Goal: Check status: Verify the current state of an ongoing process or item

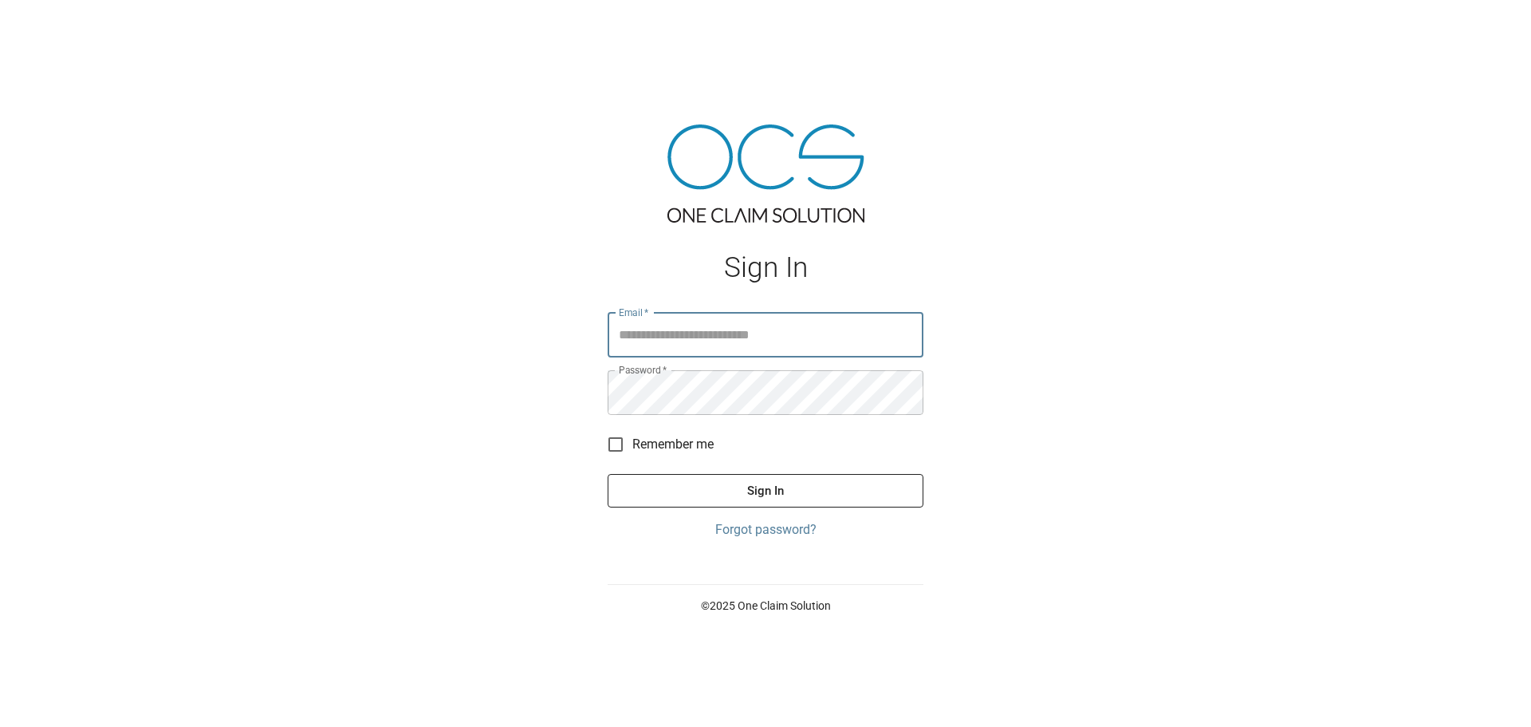
type input "**********"
click at [833, 499] on button "Sign In" at bounding box center [766, 490] width 316 height 33
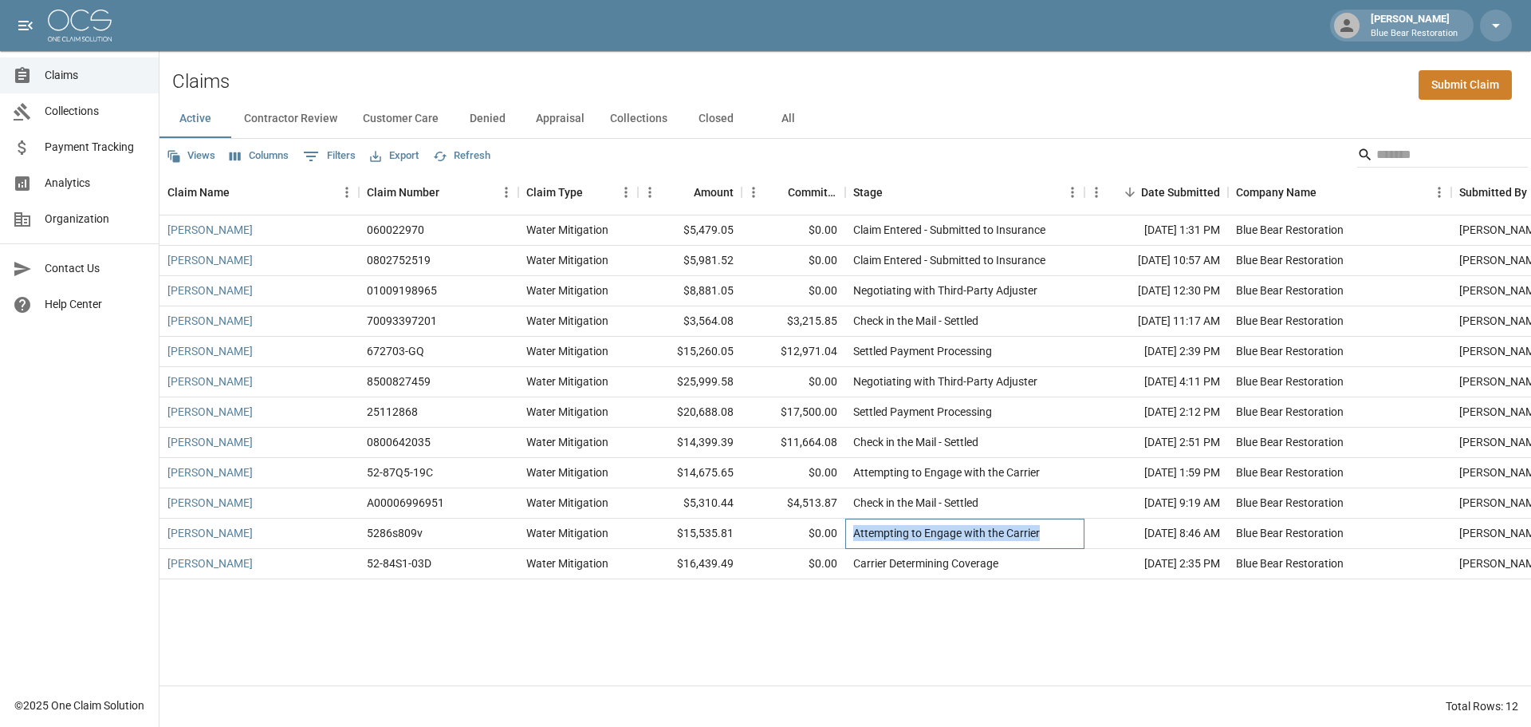
drag, startPoint x: 1054, startPoint y: 534, endPoint x: 854, endPoint y: 534, distance: 200.2
click at [854, 534] on div "Attempting to Engage with the Carrier" at bounding box center [964, 533] width 239 height 30
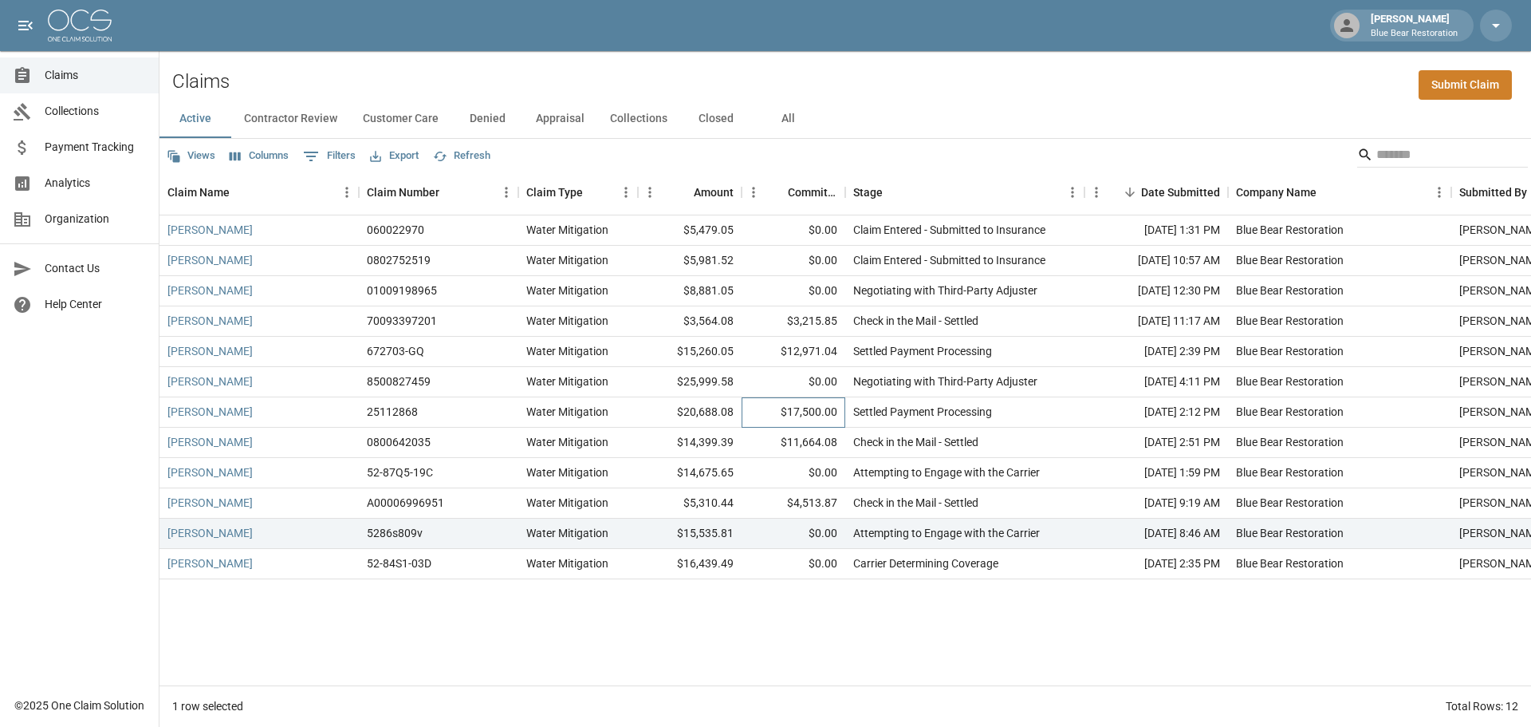
click at [845, 416] on div "$17,500.00" at bounding box center [794, 412] width 104 height 30
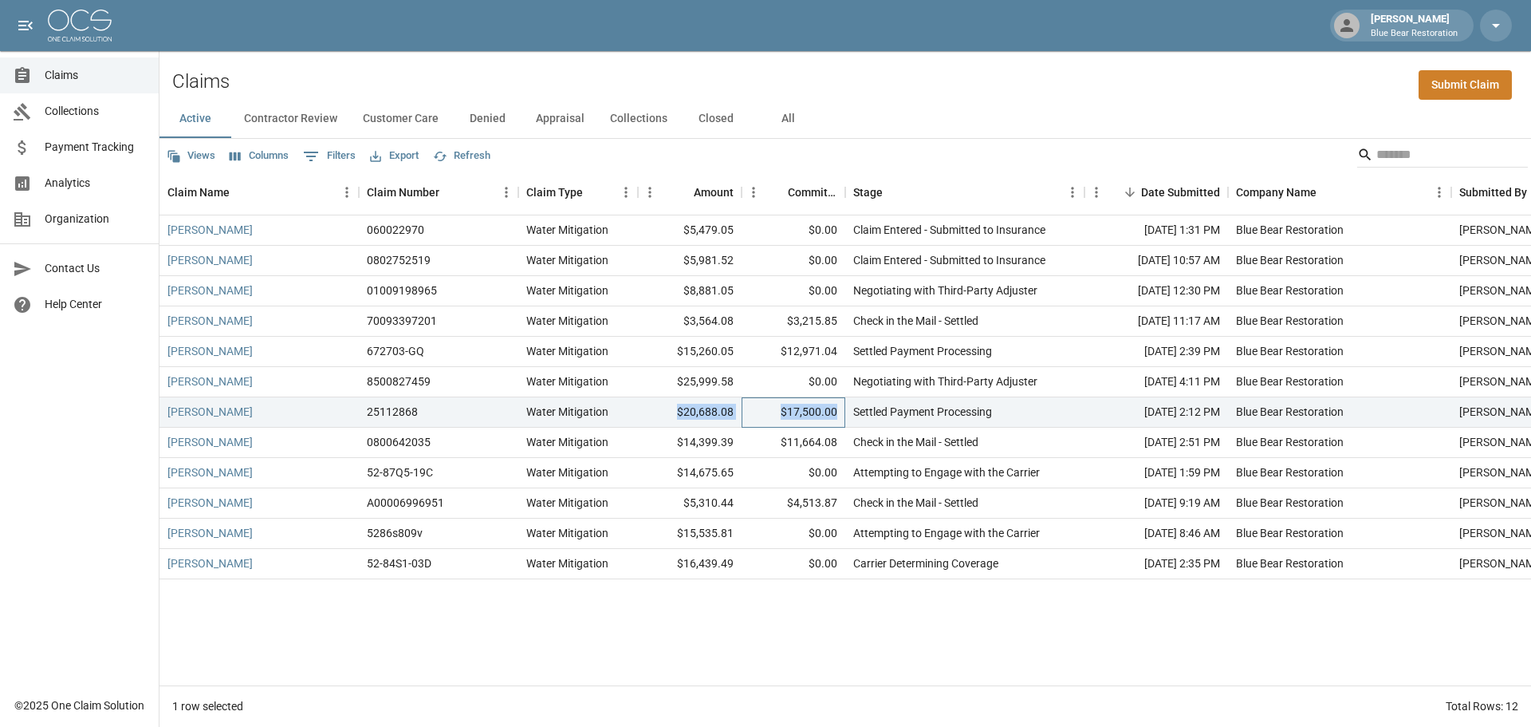
drag, startPoint x: 837, startPoint y: 412, endPoint x: 648, endPoint y: 404, distance: 189.2
click at [648, 404] on div "[PERSON_NAME] 25112868 Water Mitigation $20,688.08 $17,500.00 Settled Payment P…" at bounding box center [905, 412] width 1491 height 30
click at [650, 418] on div "$20,688.08" at bounding box center [690, 412] width 104 height 30
drag, startPoint x: 647, startPoint y: 409, endPoint x: 846, endPoint y: 413, distance: 199.4
click at [846, 413] on div "[PERSON_NAME] 25112868 Water Mitigation $20,688.08 $17,500.00 Settled Payment P…" at bounding box center [905, 412] width 1491 height 30
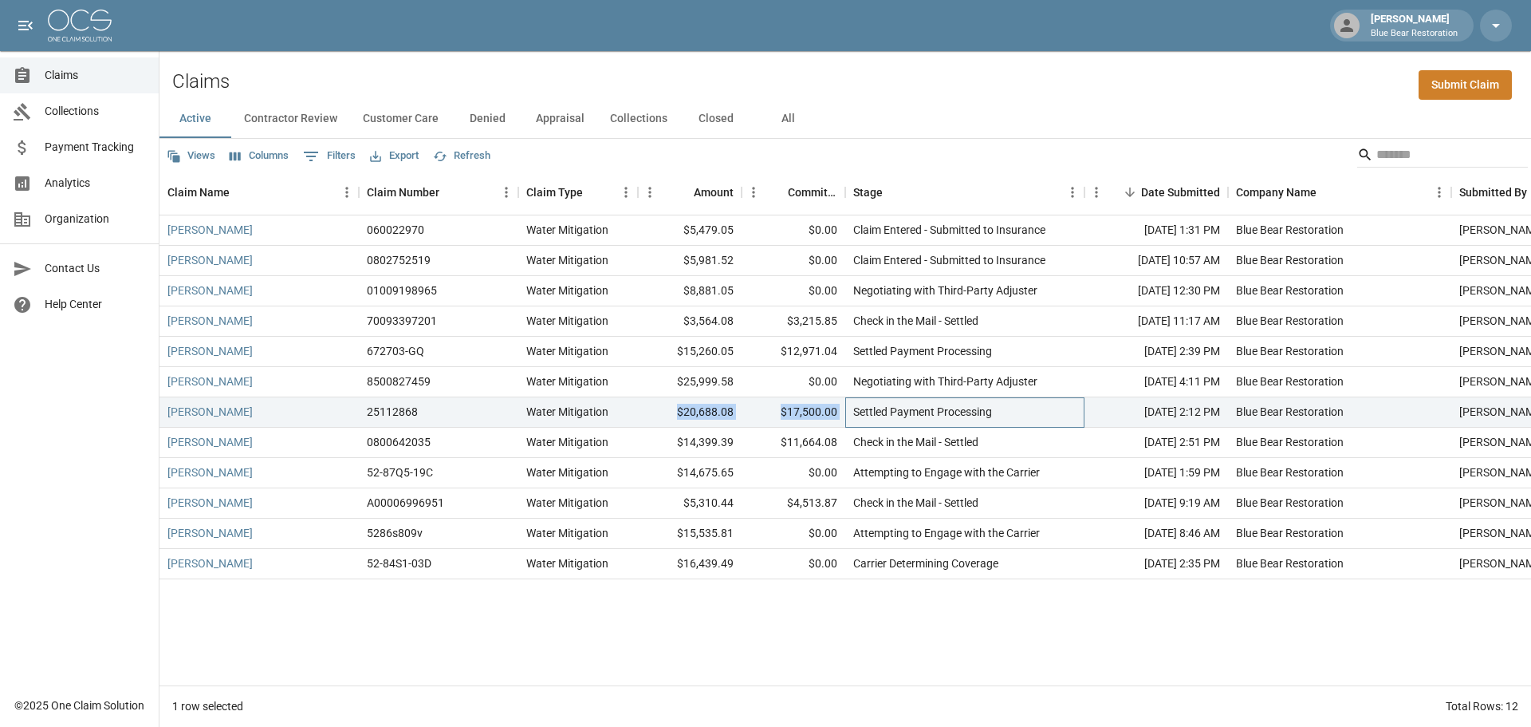
click at [846, 413] on div "Settled Payment Processing" at bounding box center [964, 412] width 239 height 30
drag, startPoint x: 735, startPoint y: 416, endPoint x: 676, endPoint y: 415, distance: 59.0
click at [676, 415] on div "$20,688.08" at bounding box center [690, 412] width 104 height 30
click at [223, 414] on link "[PERSON_NAME]" at bounding box center [209, 412] width 85 height 16
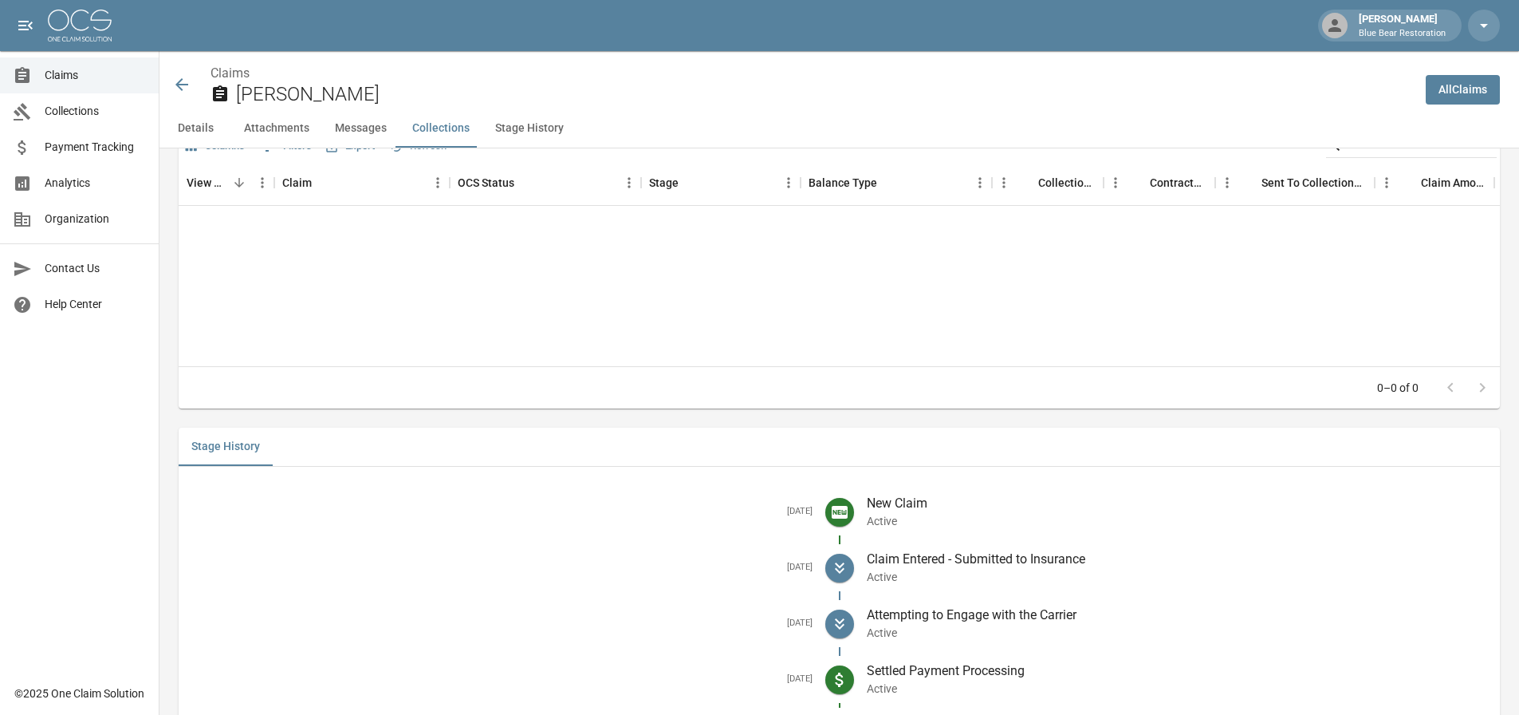
scroll to position [1933, 0]
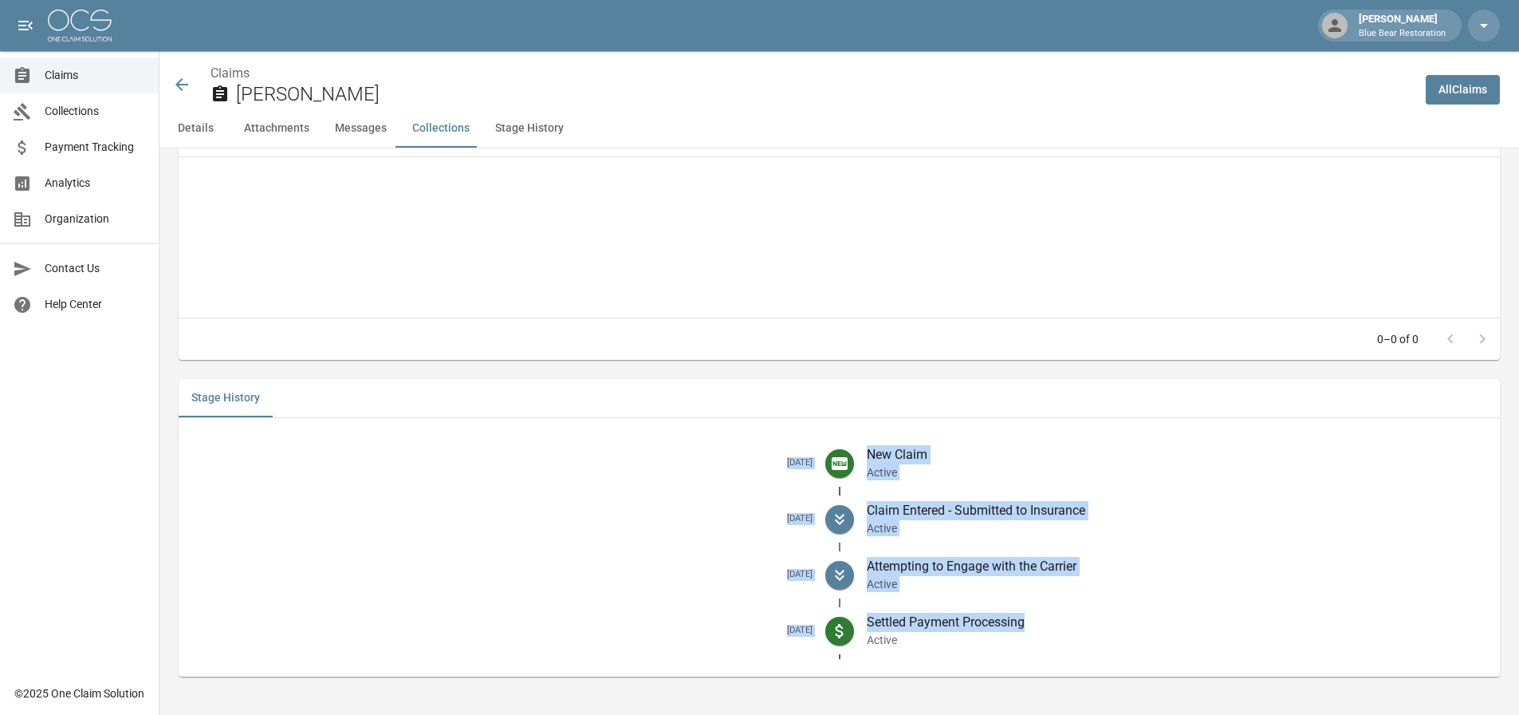
drag, startPoint x: 1070, startPoint y: 628, endPoint x: 735, endPoint y: 468, distance: 370.3
click at [735, 468] on ul "[DATE] New Claim Active [DATE] Claim Entered - Submitted to Insurance Active [D…" at bounding box center [840, 547] width 1322 height 233
click at [735, 468] on h5 "[DATE]" at bounding box center [501, 463] width 621 height 12
drag, startPoint x: 735, startPoint y: 452, endPoint x: 1053, endPoint y: 628, distance: 362.7
click at [1053, 628] on ul "[DATE] New Claim Active [DATE] Claim Entered - Submitted to Insurance Active [D…" at bounding box center [840, 547] width 1322 height 233
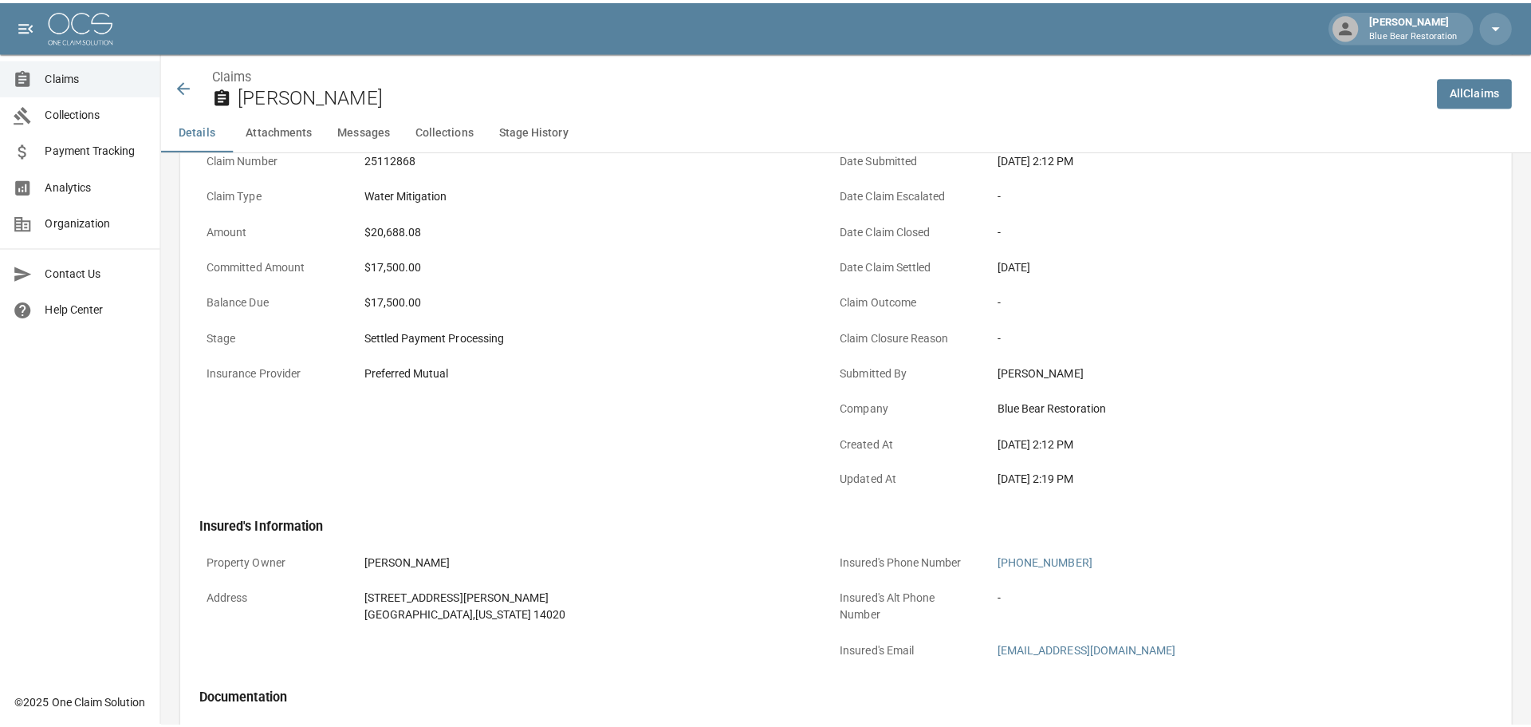
scroll to position [0, 0]
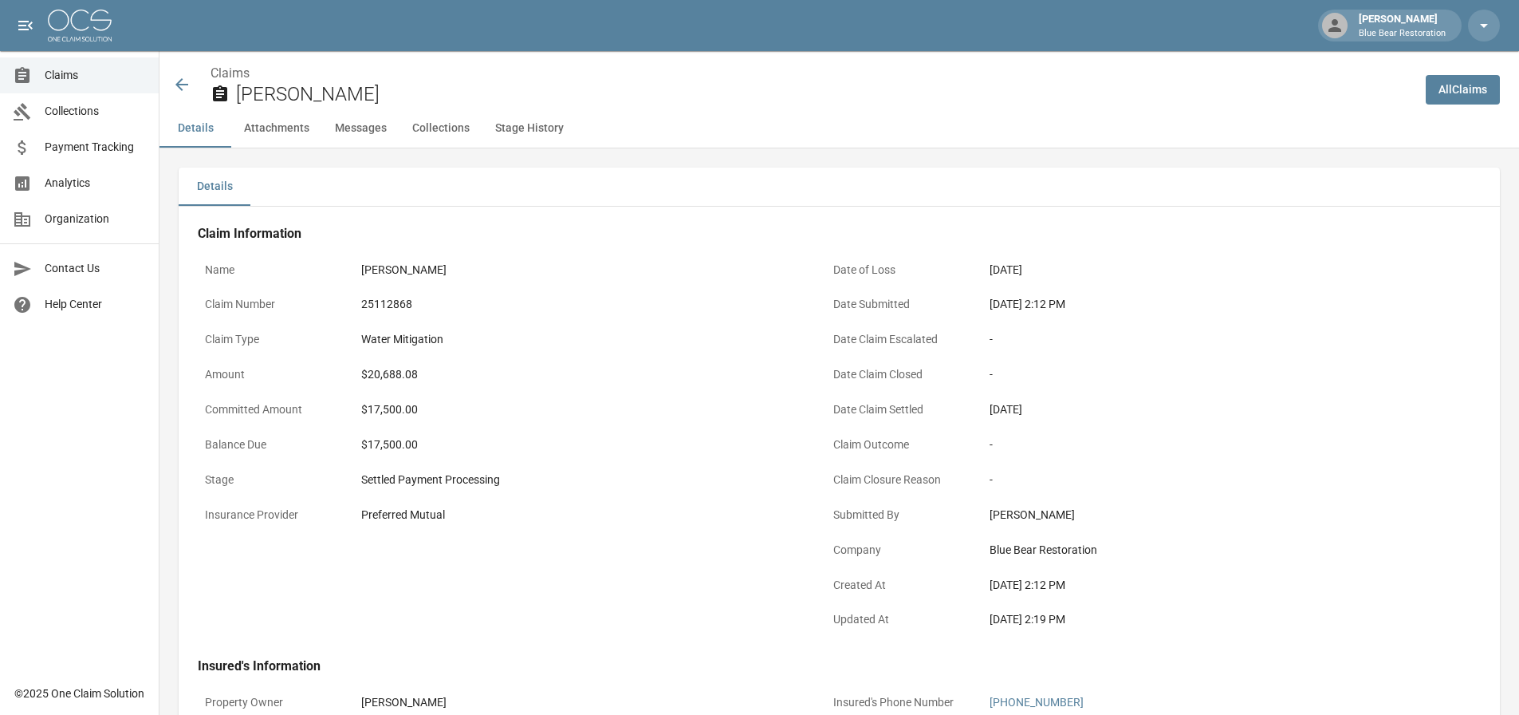
click at [183, 76] on icon at bounding box center [181, 84] width 19 height 19
